Goal: Information Seeking & Learning: Understand process/instructions

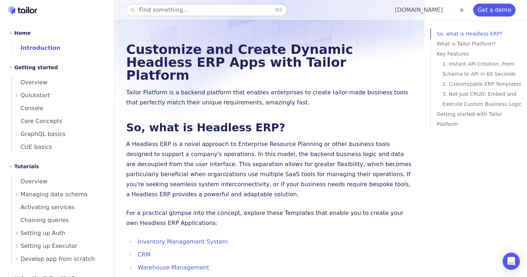
click at [227, 11] on button "Find something... ⌘ K" at bounding box center [206, 9] width 161 height 11
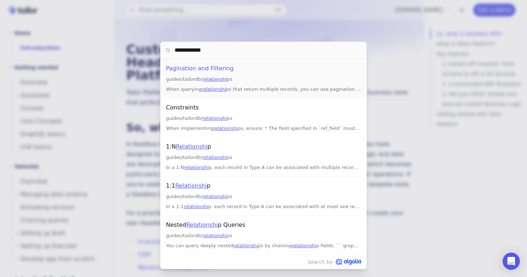
type input "**********"
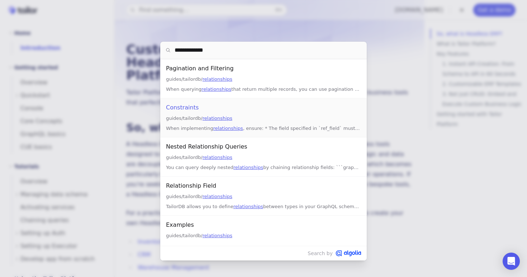
click at [251, 119] on div "guides/tailordb/ relationships" at bounding box center [263, 118] width 195 height 9
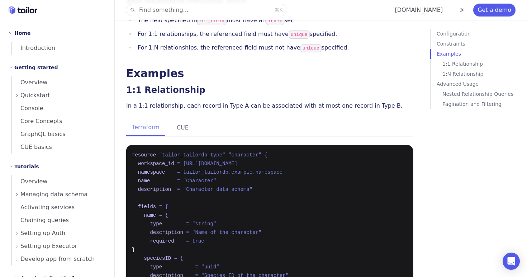
scroll to position [343, 0]
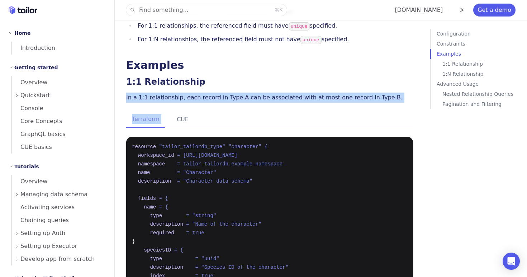
drag, startPoint x: 126, startPoint y: 87, endPoint x: 277, endPoint y: 90, distance: 150.7
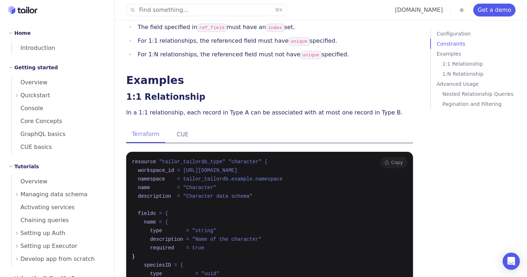
scroll to position [0, 0]
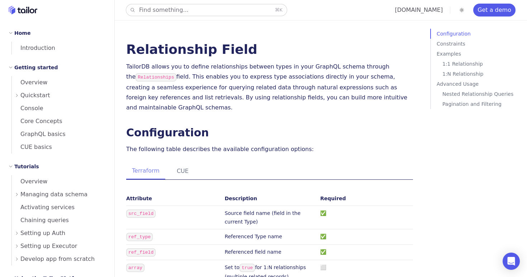
click at [194, 13] on button "Find something... ⌘ K" at bounding box center [206, 9] width 161 height 11
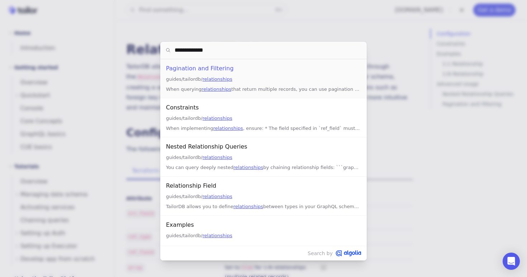
click at [155, 34] on div "**********" at bounding box center [263, 138] width 527 height 277
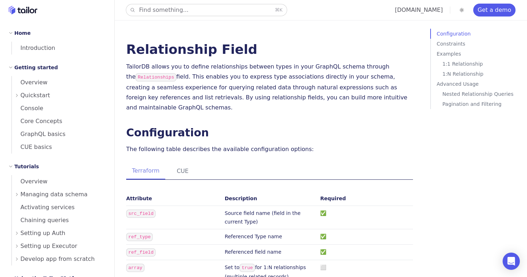
click at [173, 11] on button "Find something... ⌘ K" at bounding box center [206, 9] width 161 height 11
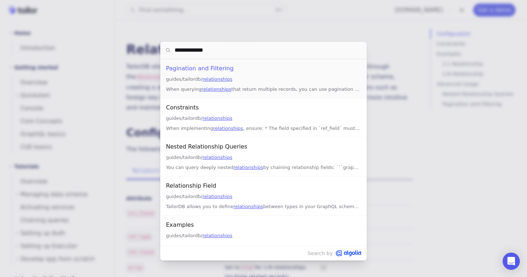
click at [228, 53] on input "**********" at bounding box center [263, 50] width 207 height 17
click at [153, 100] on div "**********" at bounding box center [263, 138] width 527 height 277
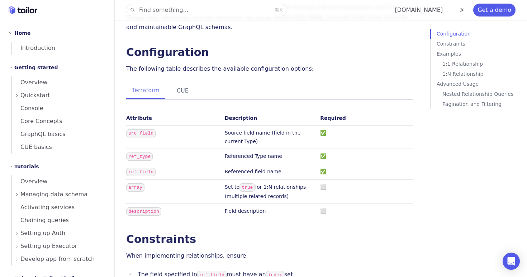
scroll to position [81, 0]
click at [179, 82] on button "CUE" at bounding box center [182, 90] width 23 height 16
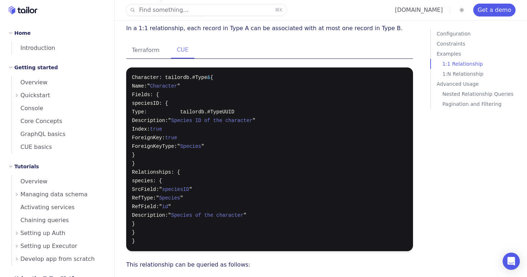
scroll to position [409, 0]
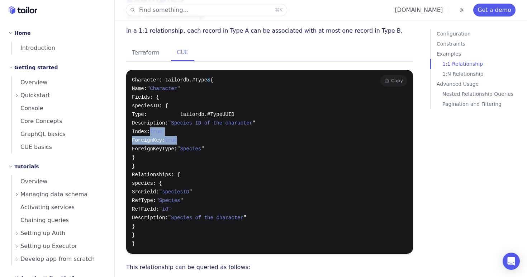
drag, startPoint x: 150, startPoint y: 116, endPoint x: 229, endPoint y: 123, distance: 79.3
click at [229, 124] on pre "Character: tailordb.#Type & { Name: " Character " Fields: { speciesID: { Type: …" at bounding box center [269, 162] width 287 height 184
click at [229, 128] on pre "Character: tailordb.#Type & { Name: " Character " Fields: { speciesID: { Type: …" at bounding box center [269, 162] width 287 height 184
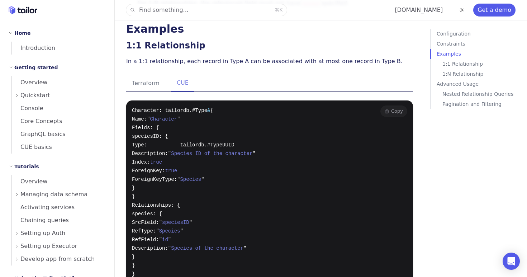
scroll to position [378, 0]
click at [115, 42] on icon at bounding box center [114, 45] width 7 height 7
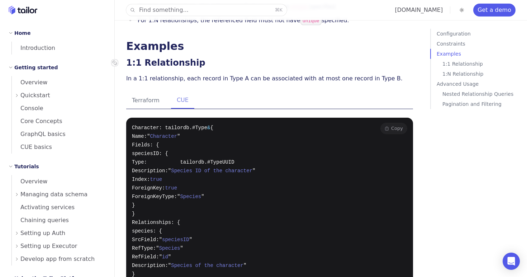
scroll to position [279, 0]
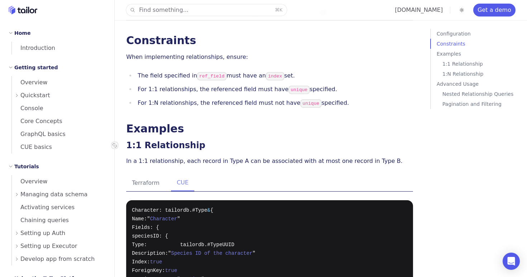
click at [146, 140] on link "1:1 Relationship" at bounding box center [165, 145] width 79 height 10
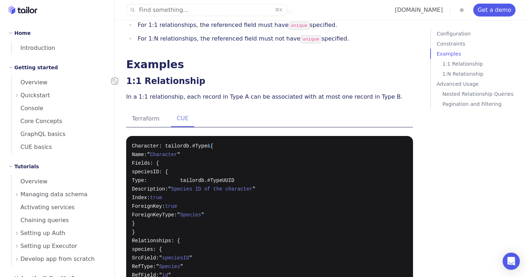
click at [116, 79] on icon at bounding box center [115, 81] width 4 height 4
click at [460, 94] on p "Nested Relationship Queries" at bounding box center [484, 94] width 82 height 10
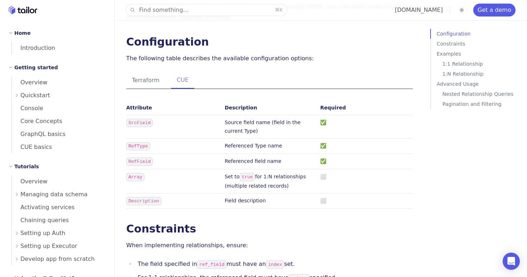
scroll to position [90, 0]
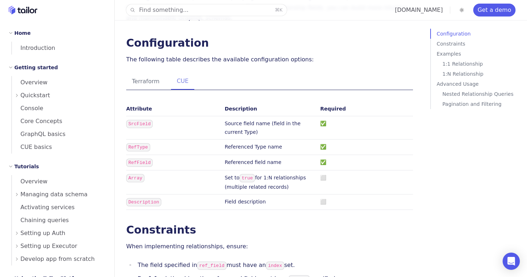
drag, startPoint x: 225, startPoint y: 165, endPoint x: 300, endPoint y: 181, distance: 77.0
click at [298, 179] on td "Set to true for 1:N relationships (multiple related records)" at bounding box center [270, 182] width 96 height 24
click at [300, 181] on td "Set to true for 1:N relationships (multiple related records)" at bounding box center [270, 182] width 96 height 24
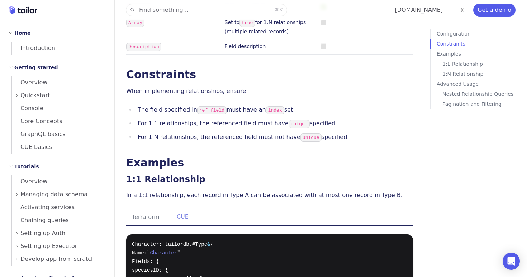
scroll to position [253, 0]
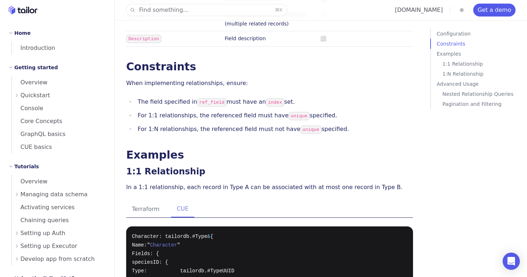
drag, startPoint x: 190, startPoint y: 103, endPoint x: 329, endPoint y: 101, distance: 139.5
click at [329, 110] on li "For 1:1 relationships, the referenced field must have unique specified." at bounding box center [275, 115] width 278 height 11
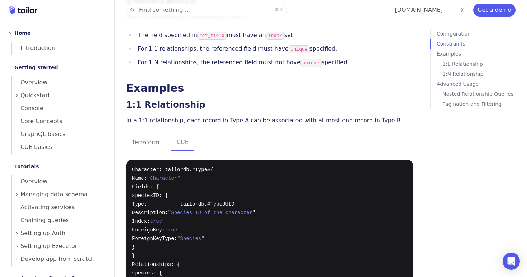
scroll to position [276, 0]
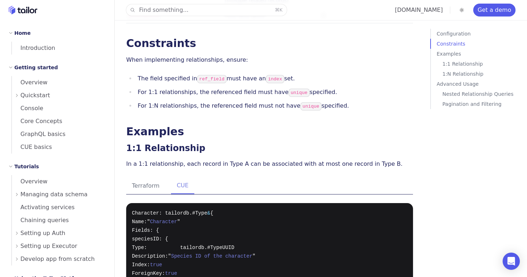
click at [246, 87] on li "For 1:1 relationships, the referenced field must have unique specified." at bounding box center [275, 92] width 278 height 11
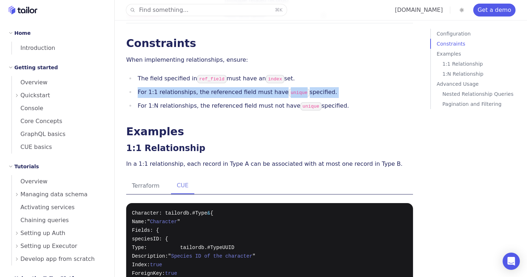
click at [246, 87] on li "For 1:1 relationships, the referenced field must have unique specified." at bounding box center [275, 92] width 278 height 11
copy ul "For 1:1 relationships, the referenced field must have unique specified."
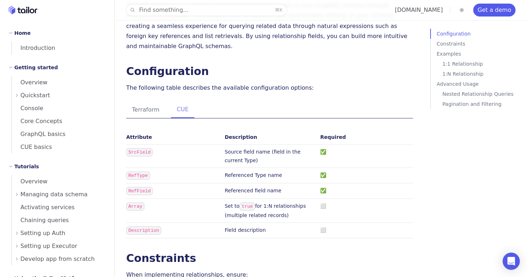
scroll to position [63, 0]
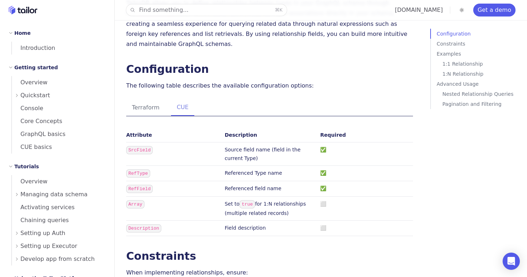
drag, startPoint x: 225, startPoint y: 193, endPoint x: 229, endPoint y: 207, distance: 14.6
click at [229, 207] on td "Set to true for 1:N relationships (multiple related records)" at bounding box center [270, 209] width 96 height 24
click at [229, 221] on td "Field description" at bounding box center [270, 228] width 96 height 15
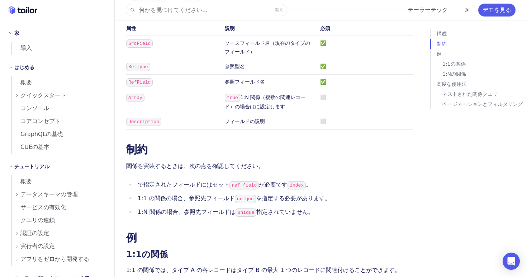
scroll to position [195, 0]
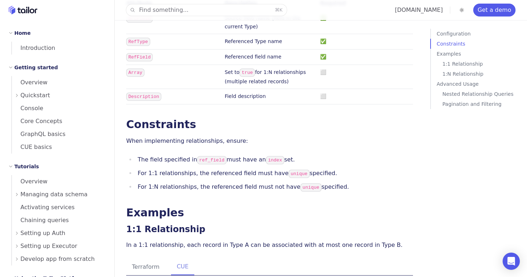
click at [248, 167] on ul "The field specified in ref_field must have an index set. For 1:1 relationships,…" at bounding box center [269, 174] width 287 height 38
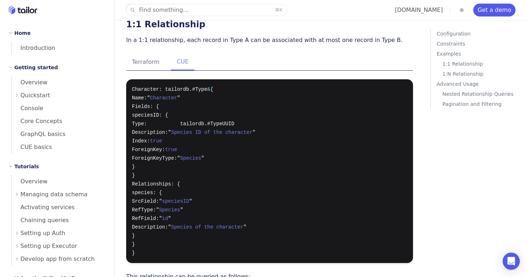
scroll to position [369, 0]
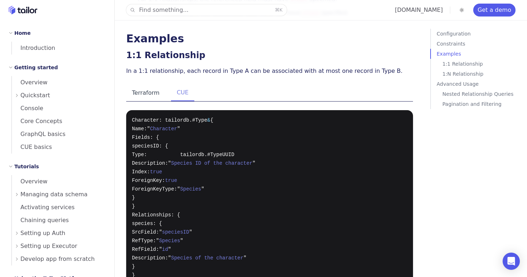
click at [149, 85] on button "Terraform" at bounding box center [145, 93] width 39 height 16
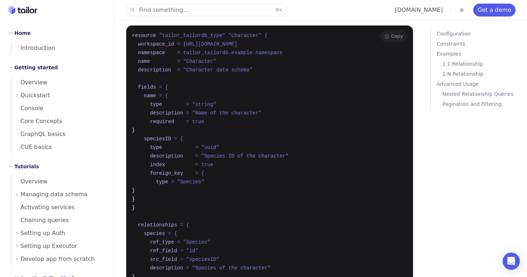
scroll to position [458, 0]
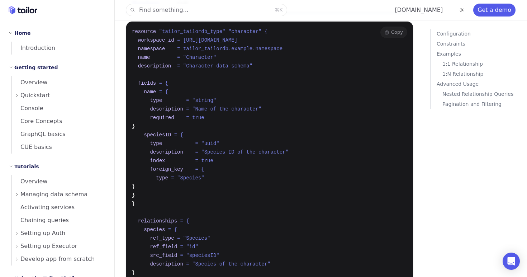
click at [195, 175] on span ""Species"" at bounding box center [190, 178] width 27 height 6
copy span "Species"
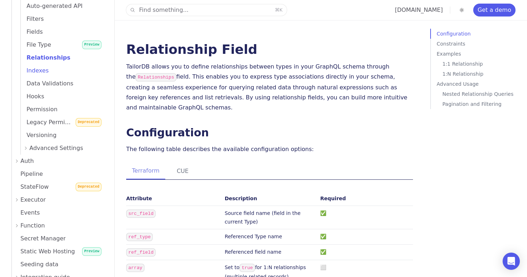
scroll to position [341, 0]
